Goal: Check status: Check status

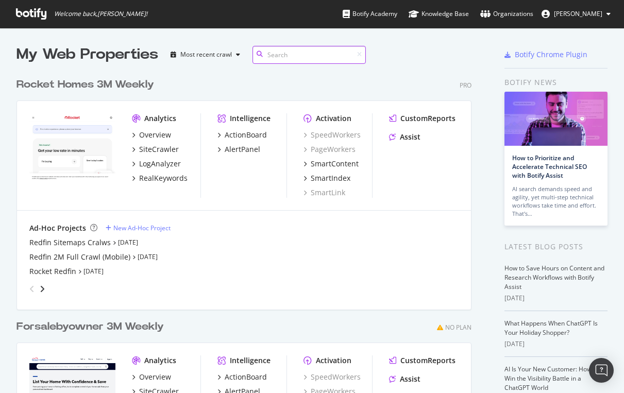
scroll to position [465, 463]
click at [61, 244] on div "Redfin Sitemaps Cralws" at bounding box center [69, 242] width 81 height 10
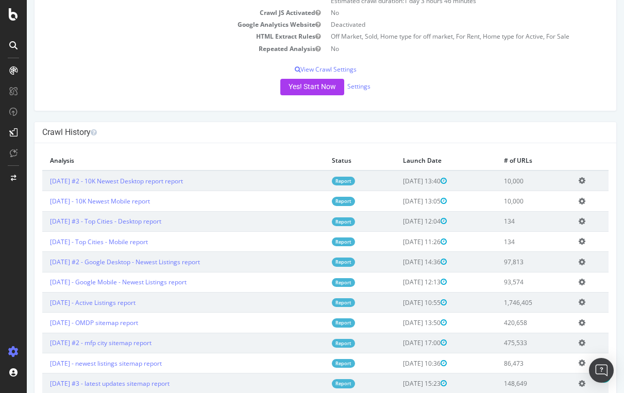
scroll to position [146, 0]
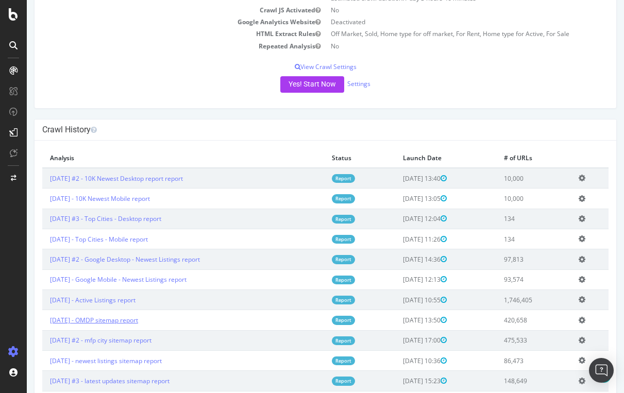
click at [125, 316] on link "[DATE] - OMDP sitemap report" at bounding box center [94, 320] width 88 height 9
